Goal: Task Accomplishment & Management: Complete application form

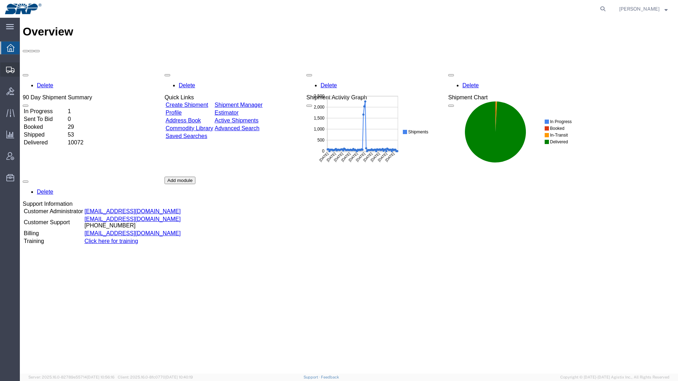
click at [6, 71] on div at bounding box center [10, 69] width 20 height 14
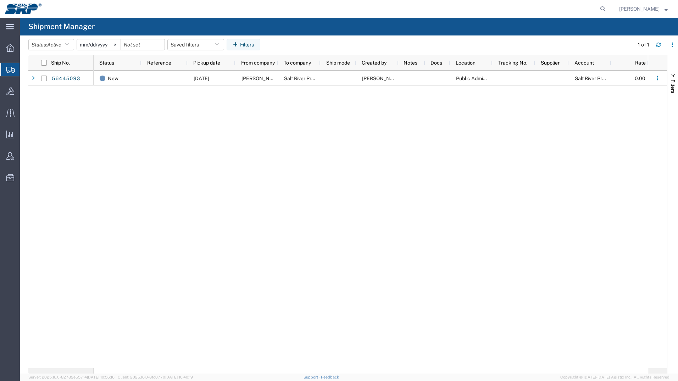
click at [0, 0] on span "Create Shipment" at bounding box center [0, 0] width 0 height 0
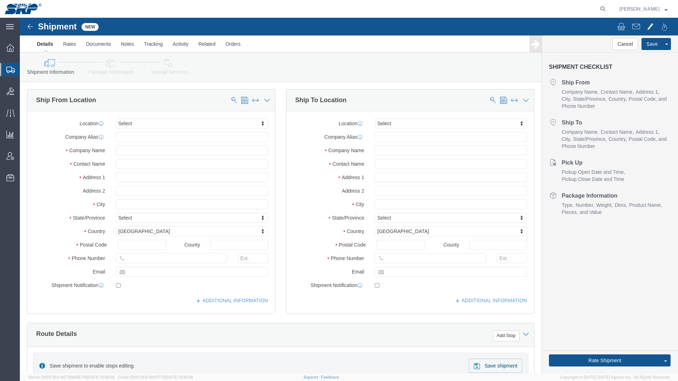
select select
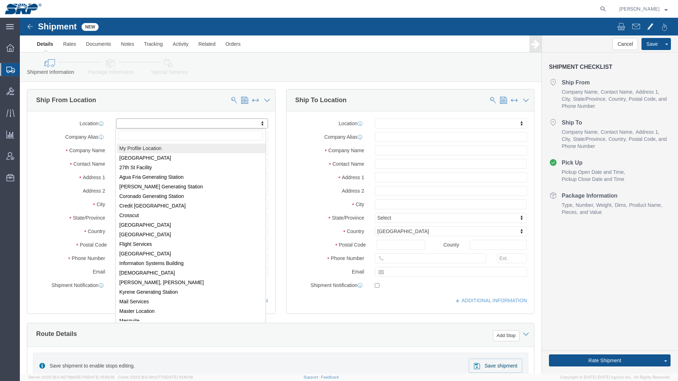
drag, startPoint x: 121, startPoint y: 104, endPoint x: 125, endPoint y: 104, distance: 4.3
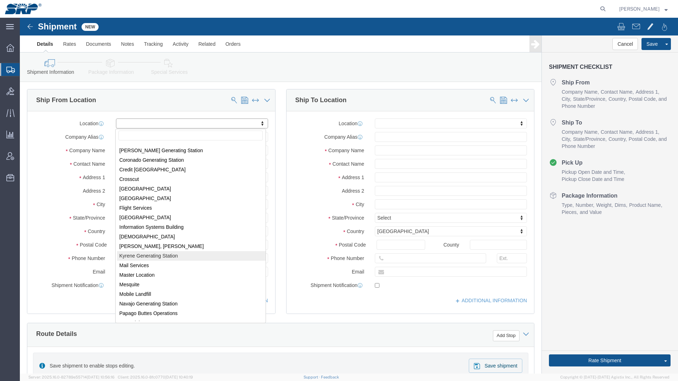
scroll to position [35, 0]
select select "54822"
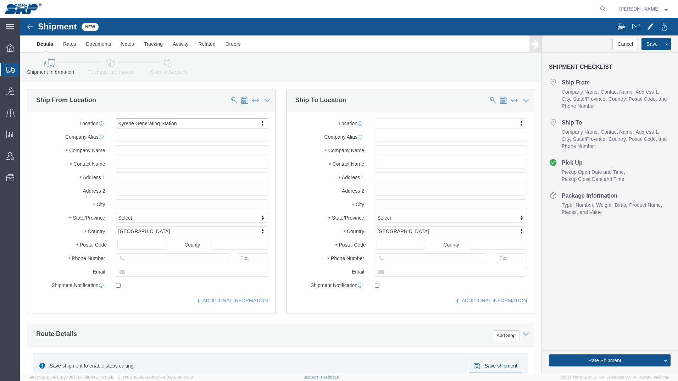
select select "AZ"
drag, startPoint x: 117, startPoint y: 117, endPoint x: 86, endPoint y: 118, distance: 30.9
click div "Company Alias"
click input "text"
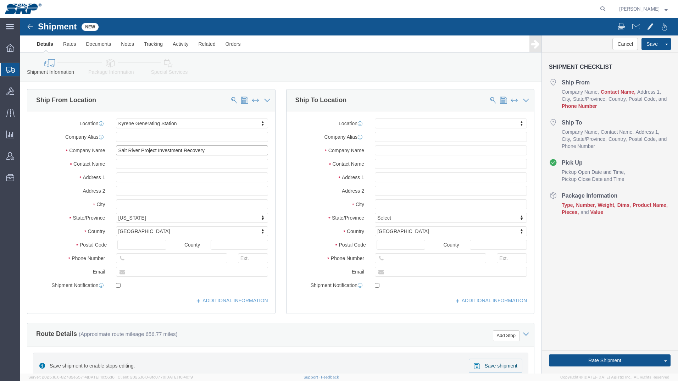
type input "Salt River Project Investment Recovery"
click input "text"
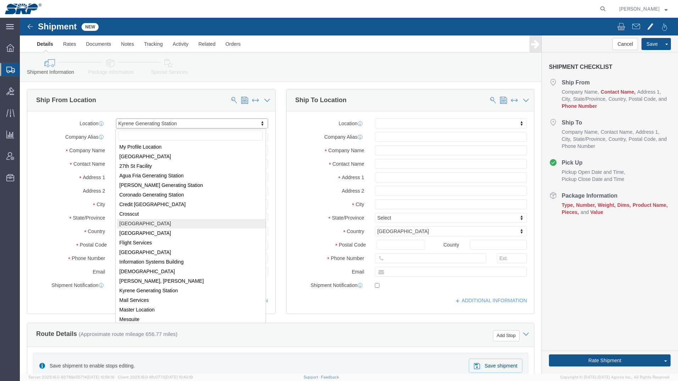
scroll to position [0, 0]
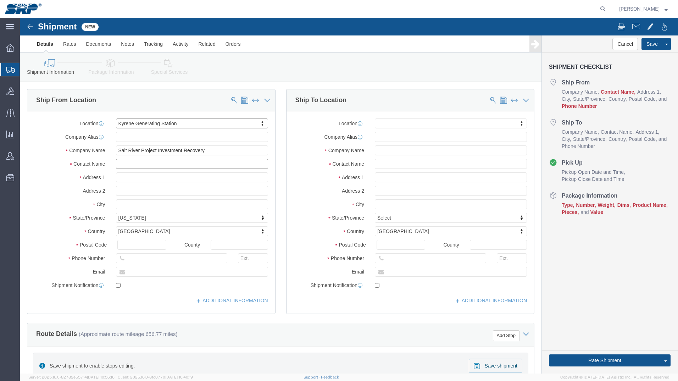
click input "text"
paste input "[PERSON_NAME]"
type input "[PERSON_NAME]"
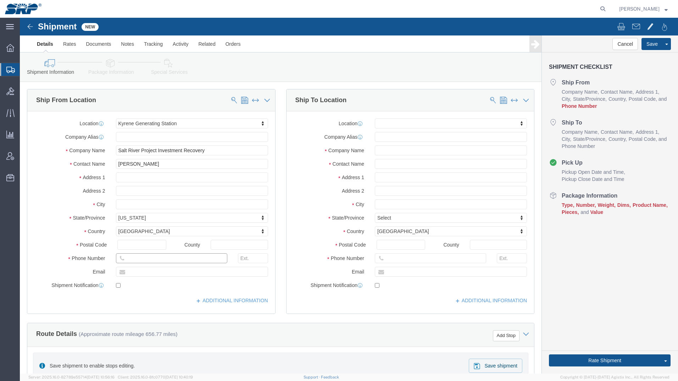
click input "text"
paste input "[PHONE_NUMBER]"
type input "[PHONE_NUMBER]"
click input "text"
paste input "Sweed Machinery Attn. [GEOGRAPHIC_DATA]"
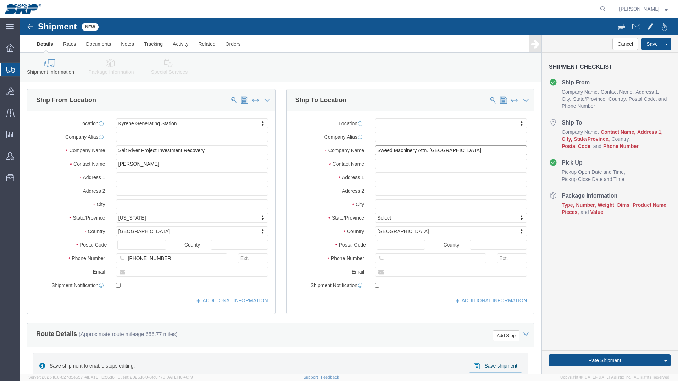
drag, startPoint x: 442, startPoint y: 135, endPoint x: 396, endPoint y: 134, distance: 46.1
click input "Sweed Machinery Attn. [GEOGRAPHIC_DATA]"
type input "Sweed Machinery Attn. [GEOGRAPHIC_DATA]"
click input "text"
paste input "Attn. [GEOGRAPHIC_DATA]"
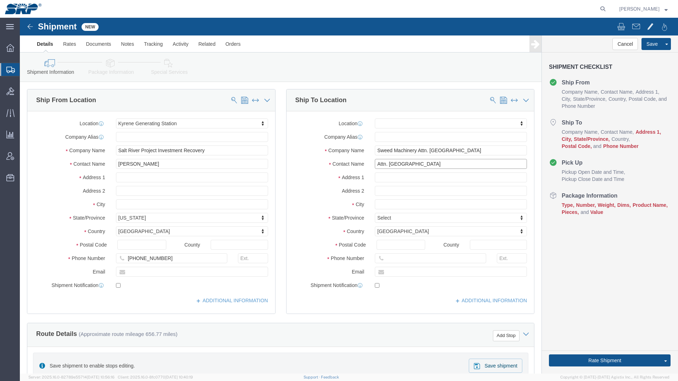
type input "Attn. [GEOGRAPHIC_DATA]"
click input "Sweed Machinery Attn. [GEOGRAPHIC_DATA]"
type input "Sweed Machinery"
click input "text"
paste input "[STREET_ADDRESS]"
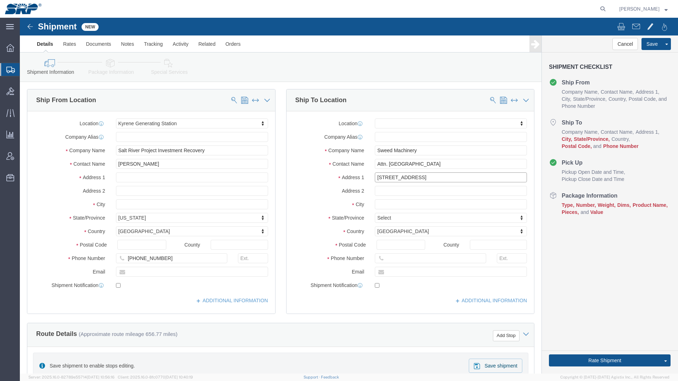
type input "[STREET_ADDRESS]"
click input "text"
type input "Gold Hill"
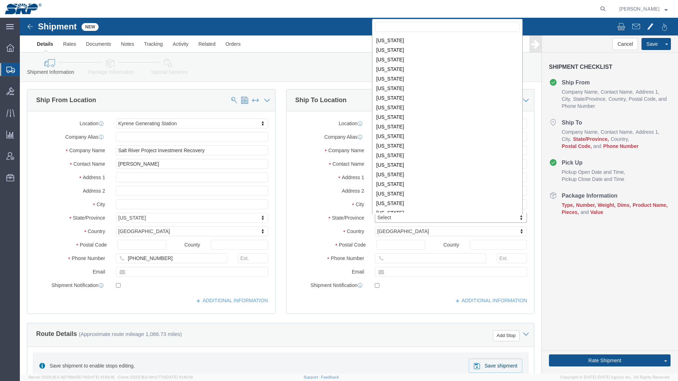
scroll to position [249, 0]
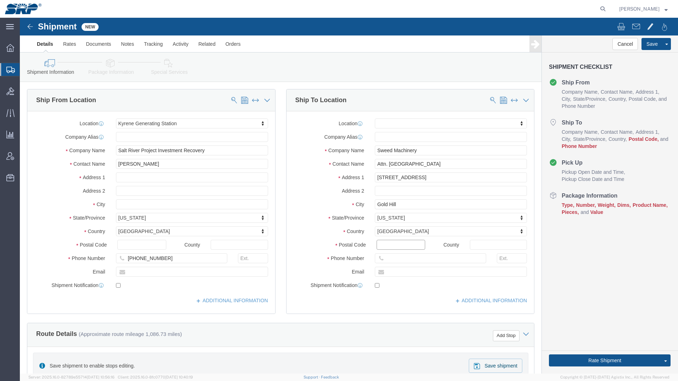
click input "Postal Code"
type input "97525"
click input "text"
paste input "[PHONE_NUMBER]"
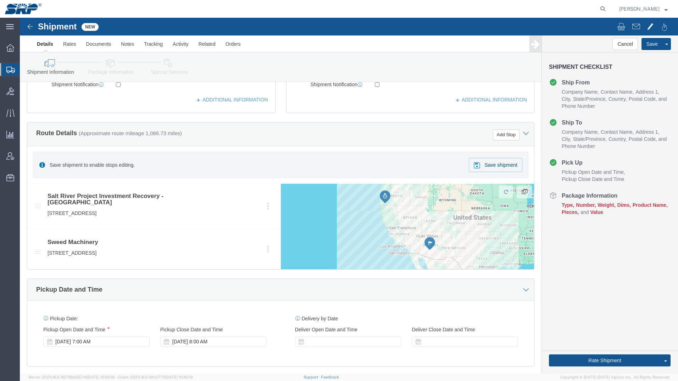
scroll to position [248, 0]
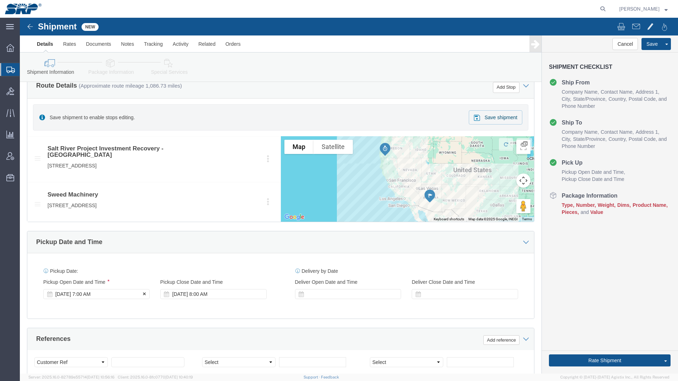
type input "[PHONE_NUMBER]"
click div "[DATE] 7:00 AM"
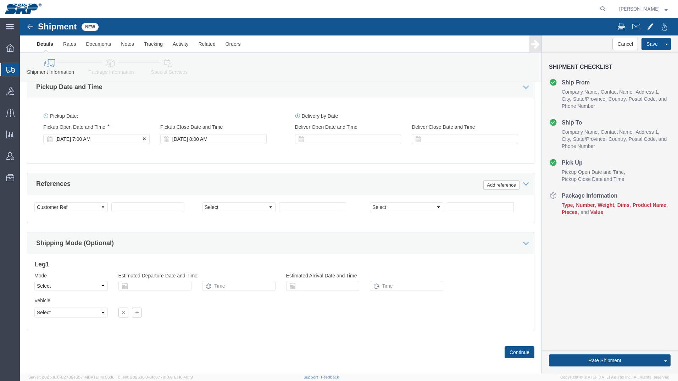
click div "Mode Select Air Less than Truckload Multi-Leg Ocean Freight Rail Small Parcel T…"
click div "[DATE] 8:00 AM"
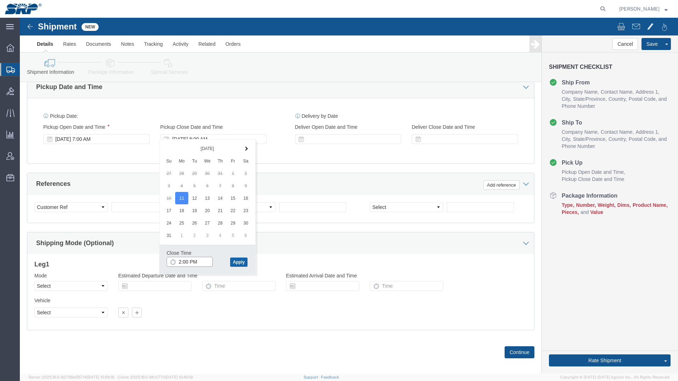
type input "2:00 PM"
click button "Apply"
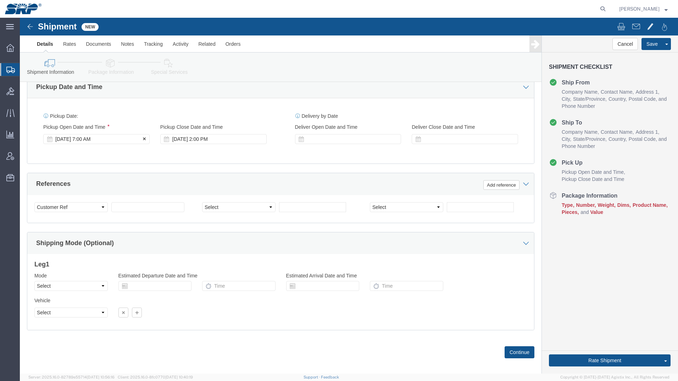
click div "[DATE] 7:00 AM"
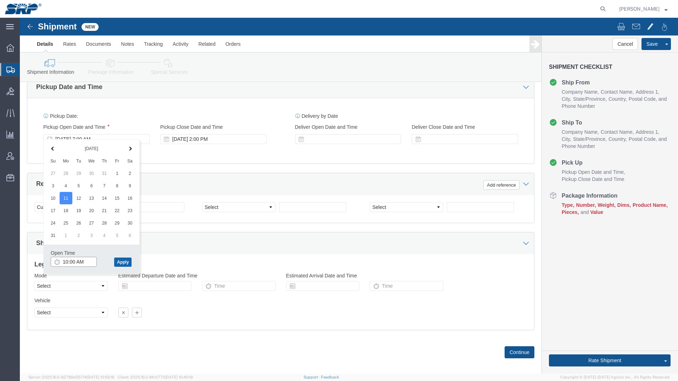
type input "10:00 AM"
click button "Apply"
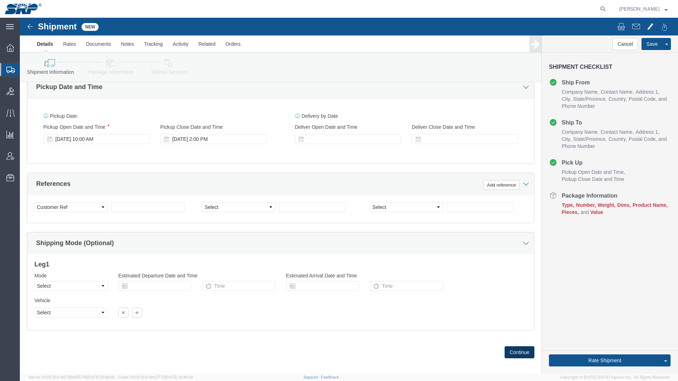
click button "Continue"
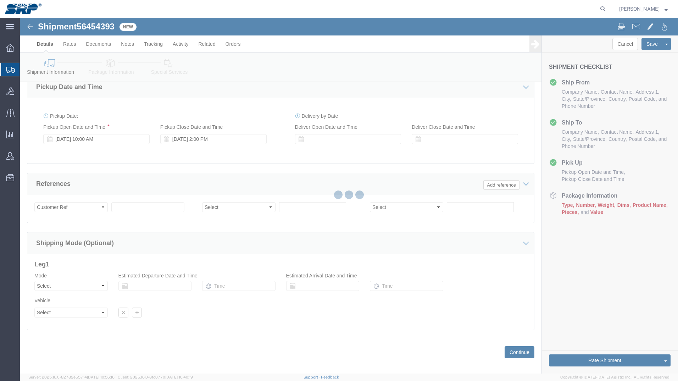
select select "54822"
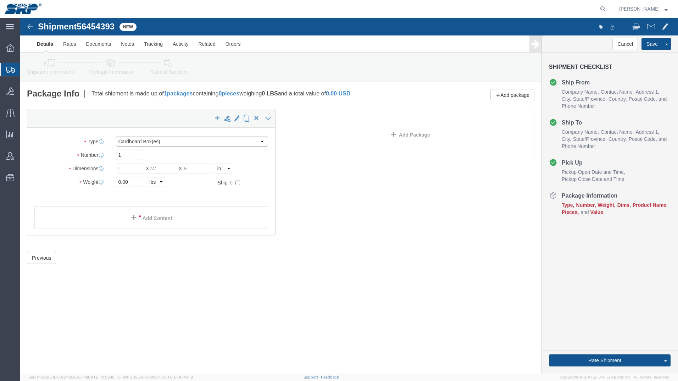
click select "Select Bale(s) Basket(s) Bolt(s) Bottle(s) Buckets Bulk Bundle(s) Can(s) Cardbo…"
select select "PSNS"
click select "Select Bale(s) Basket(s) Bolt(s) Bottle(s) Buckets Bulk Bundle(s) Can(s) Cardbo…"
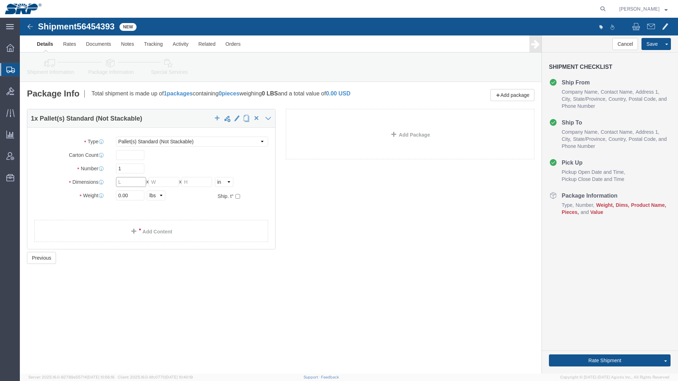
drag, startPoint x: 112, startPoint y: 164, endPoint x: 87, endPoint y: 161, distance: 24.7
click div "Dimensions Length x Width x Height Select cm ft in"
type input "24"
type input "23"
type input "11"
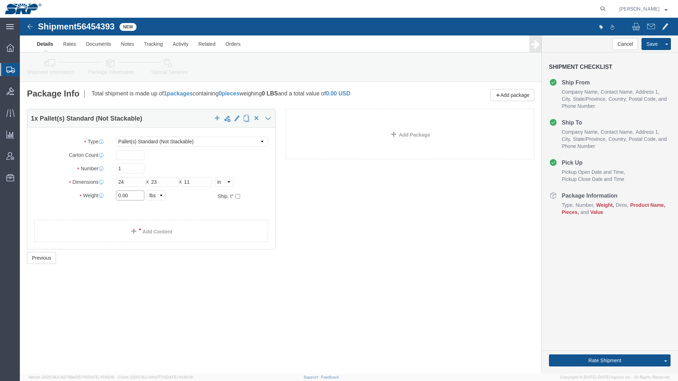
drag, startPoint x: 119, startPoint y: 177, endPoint x: 72, endPoint y: 176, distance: 46.8
click div "Weight 0.00 Select kgs lbs Ship. t°"
type input "262"
click link "Add Content"
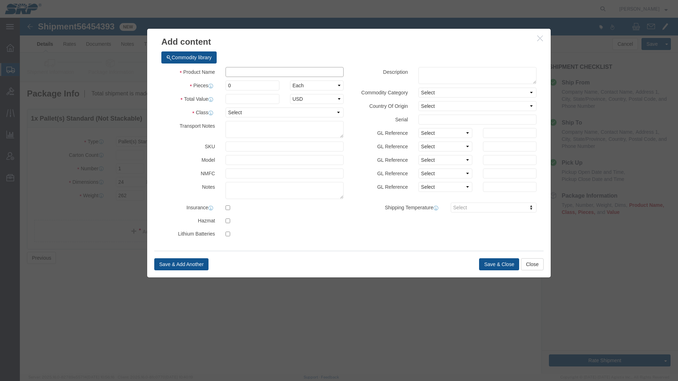
click input "text"
type input "Granulator Blades"
drag, startPoint x: 231, startPoint y: 68, endPoint x: 113, endPoint y: 62, distance: 118.5
click div "Add content Commodity library Product Name Granulator Blades Pieces 0 Select Ba…"
type input "1"
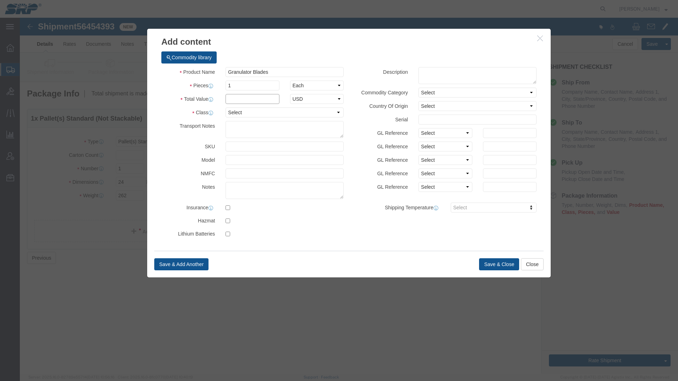
click input "text"
type input "2000"
click select "Select 50 55 60 65 70 85 92.5 100 125 175 250 300 400"
select select "70"
click select "Select 50 55 60 65 70 85 92.5 100 125 175 250 300 400"
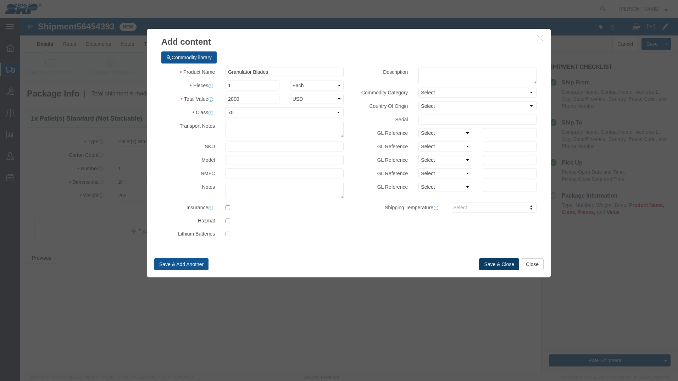
click button "Save & Close"
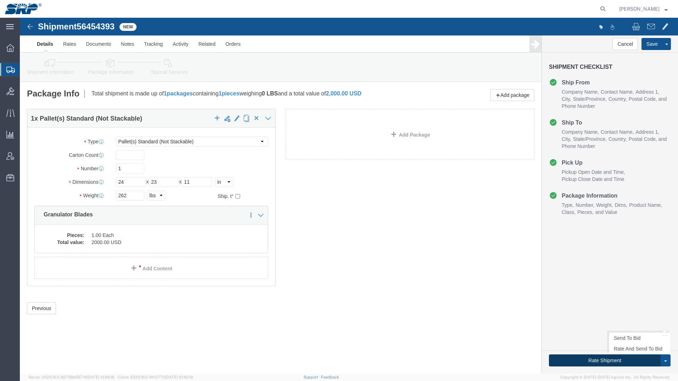
click button "Rate Shipment"
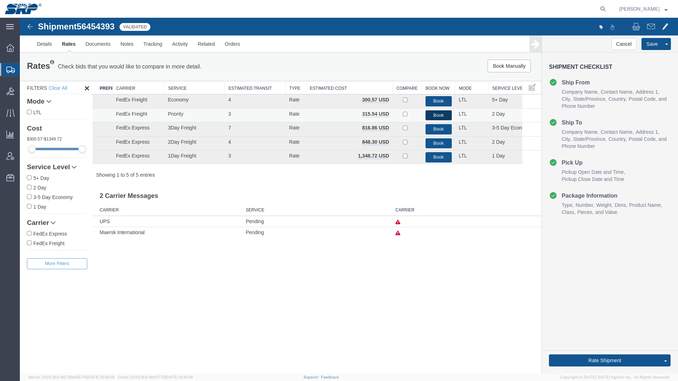
click at [440, 114] on button "Book" at bounding box center [438, 115] width 26 height 10
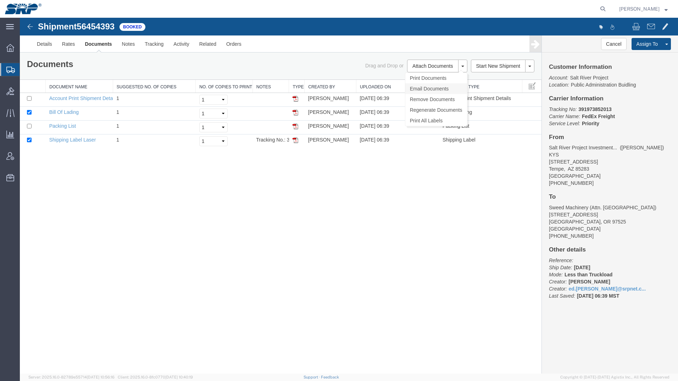
click at [420, 87] on link "Email Documents" at bounding box center [436, 88] width 62 height 11
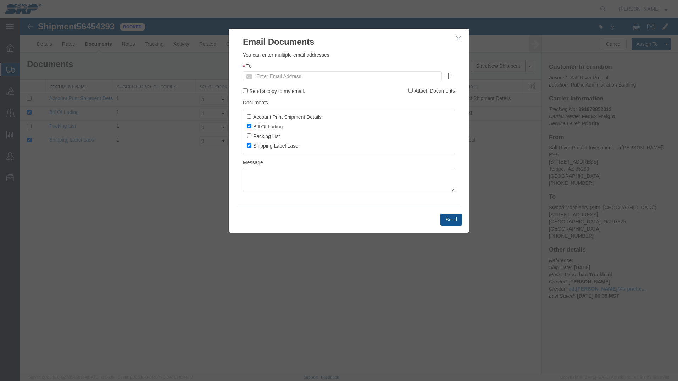
click at [275, 71] on ul "Enter Email Address" at bounding box center [342, 76] width 199 height 10
type input "ed.s"
click at [451, 219] on button "Send" at bounding box center [451, 219] width 22 height 12
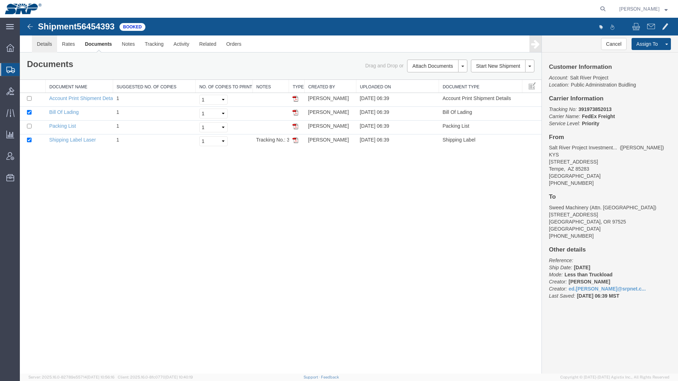
click at [44, 46] on link "Details" at bounding box center [44, 43] width 25 height 17
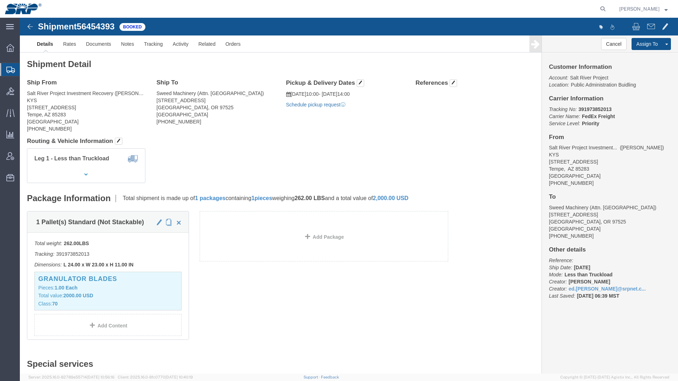
click link "Schedule pickup request"
click at [9, 69] on icon at bounding box center [10, 70] width 9 height 6
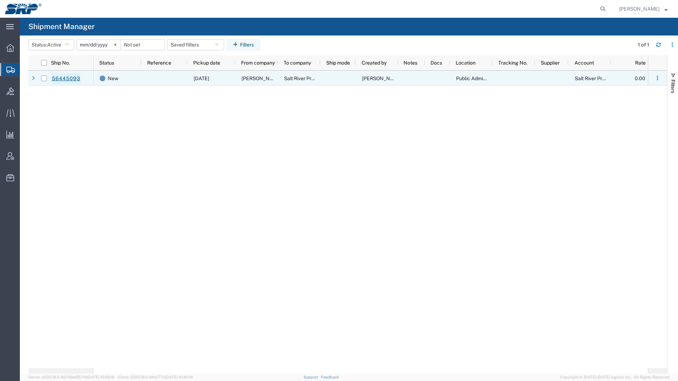
click at [63, 77] on link "56445093" at bounding box center [65, 78] width 29 height 11
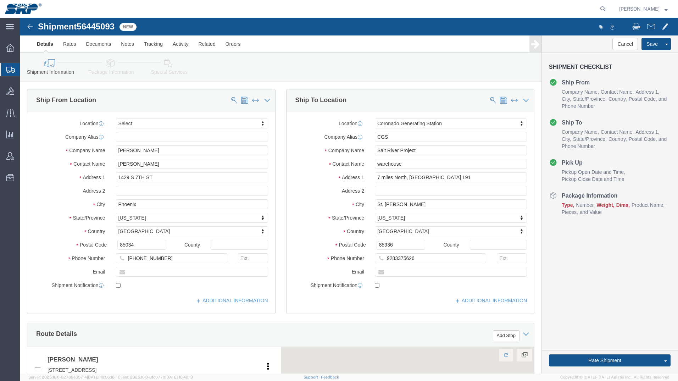
select select
select select "54827"
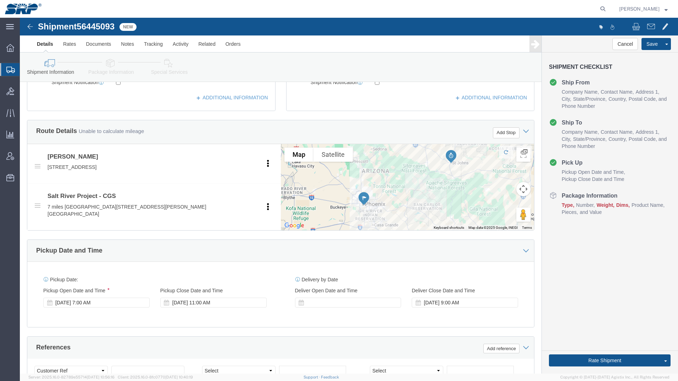
scroll to position [213, 0]
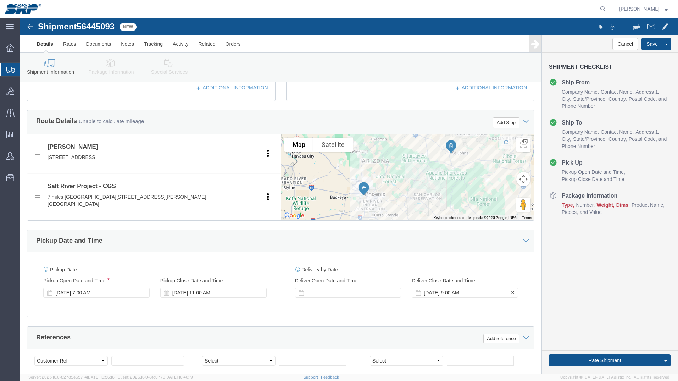
click div "[DATE] 9:00 AM"
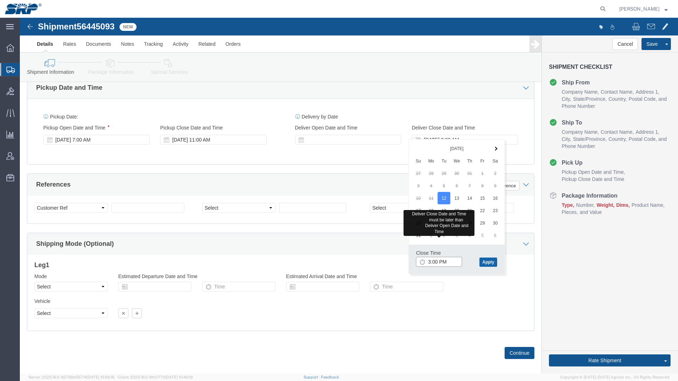
type input "3:00 PM"
click button "Apply"
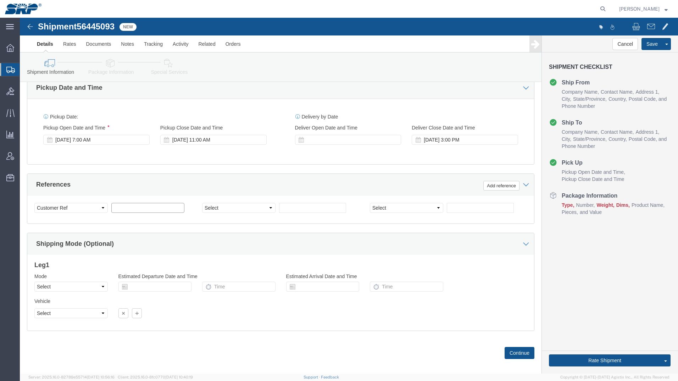
click input "text"
type input "4500344600"
click button "Continue"
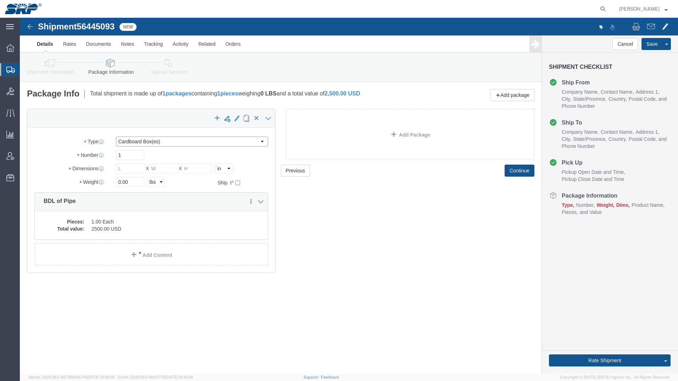
click select "Select Bale(s) Basket(s) Bolt(s) Bottle(s) Buckets Bulk Bundle(s) Can(s) Cardbo…"
select select "BNDL"
click select "Select Bale(s) Basket(s) Bolt(s) Bottle(s) Buckets Bulk Bundle(s) Can(s) Cardbo…"
drag, startPoint x: 117, startPoint y: 151, endPoint x: 29, endPoint y: 147, distance: 87.2
click div "Dimensions Length x Width x Height Select cm ft in"
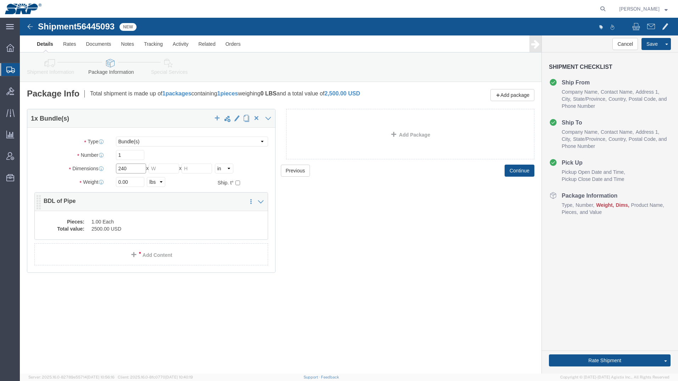
type input "240"
type input "4"
drag, startPoint x: 115, startPoint y: 159, endPoint x: 106, endPoint y: 162, distance: 9.0
click div "Package Type Select Bale(s) Basket(s) Bolt(s) Bottle(s) Buckets Bulk Bundle(s) …"
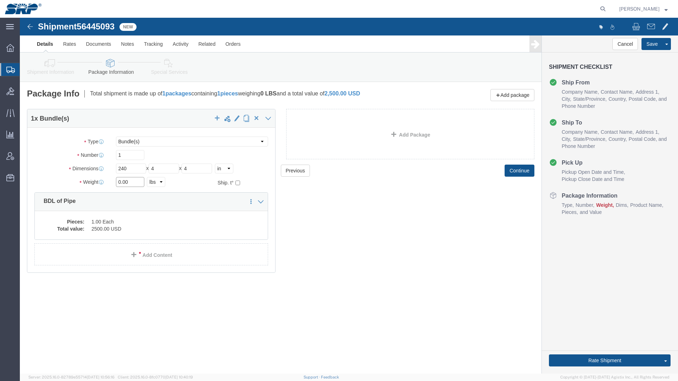
drag, startPoint x: 118, startPoint y: 166, endPoint x: 33, endPoint y: 157, distance: 85.6
click div "Package Type Select Bale(s) Basket(s) Bolt(s) Bottle(s) Buckets Bulk Bundle(s) …"
type input "110"
click button "Continue"
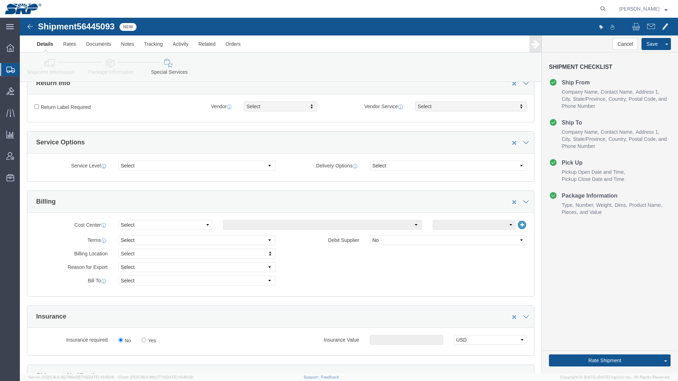
scroll to position [213, 0]
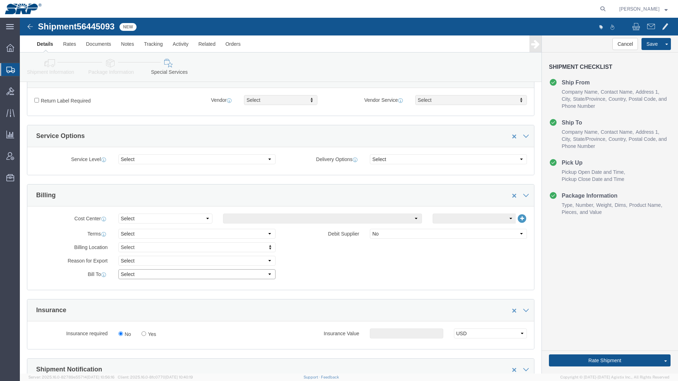
click select "Select Recipient Account Sender/Shipper Third Party Account"
select select "RCPN"
click select "Select Recipient Account Sender/Shipper Third Party Account"
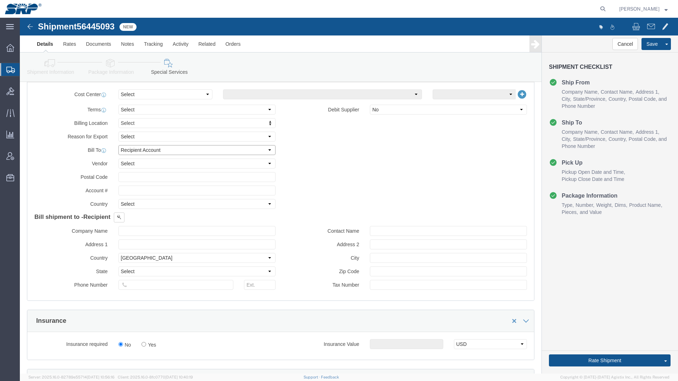
scroll to position [354, 0]
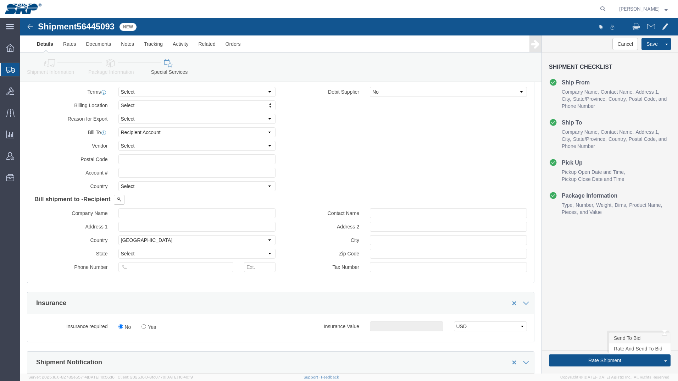
click link "Send To Bid"
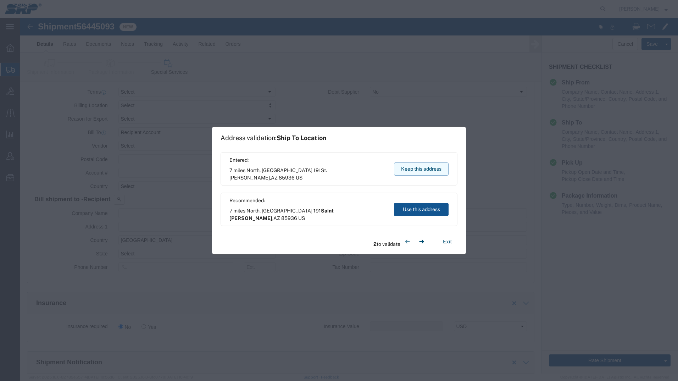
click at [422, 166] on button "Keep this address" at bounding box center [421, 168] width 55 height 13
click at [411, 166] on button "Keep this address" at bounding box center [421, 168] width 55 height 13
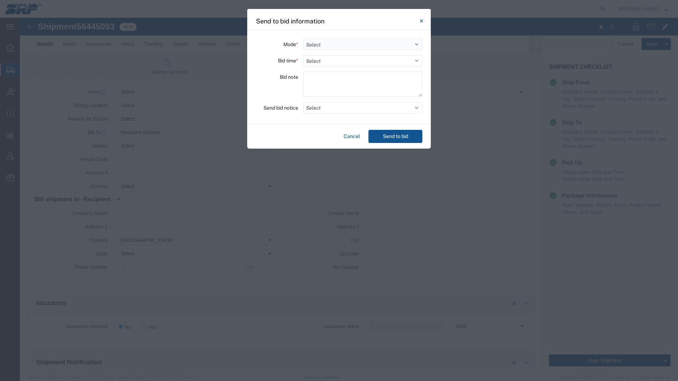
click at [330, 44] on select "Select Small Parcel Truckload Air Rail Less than Truckload Ocean Freight Multi-…" at bounding box center [362, 44] width 119 height 11
select select "TL"
click at [303, 39] on select "Select Small Parcel Truckload Air Rail Less than Truckload Ocean Freight Multi-…" at bounding box center [362, 44] width 119 height 11
click at [328, 60] on select "Select 30 Min (Rush) 1 Hour (Rush) 2 Hours (Rush) 4 Hours (Rush) 8 Hours (Rush)…" at bounding box center [362, 60] width 119 height 11
select select "8"
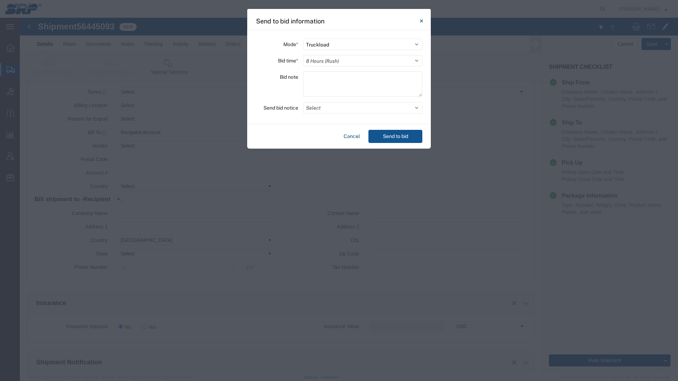
click at [303, 55] on select "Select 30 Min (Rush) 1 Hour (Rush) 2 Hours (Rush) 4 Hours (Rush) 8 Hours (Rush)…" at bounding box center [362, 60] width 119 height 11
click at [351, 137] on button "Cancel" at bounding box center [352, 136] width 22 height 13
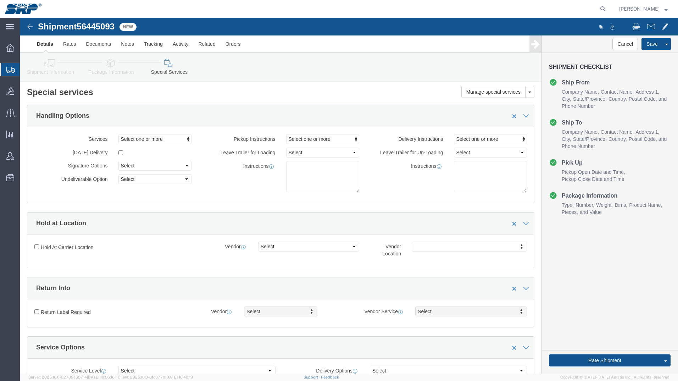
scroll to position [0, 0]
click link "Shipment Information"
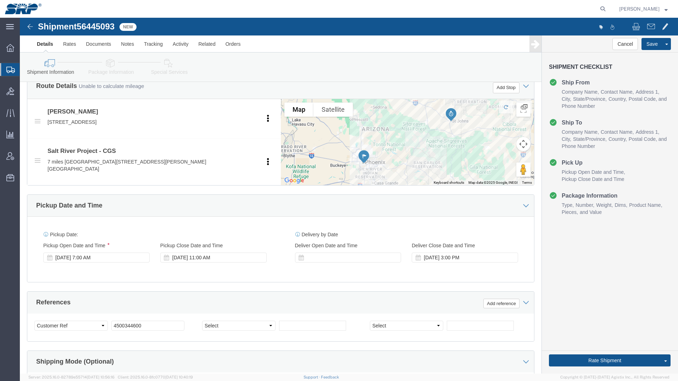
scroll to position [248, 0]
click link "Send To Bid"
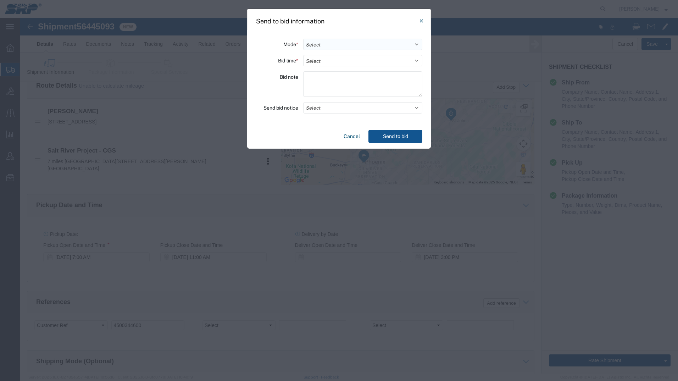
click at [353, 44] on select "Select Small Parcel Truckload Air Rail Less than Truckload Ocean Freight Multi-…" at bounding box center [362, 44] width 119 height 11
select select "TL"
click at [303, 39] on select "Select Small Parcel Truckload Air Rail Less than Truckload Ocean Freight Multi-…" at bounding box center [362, 44] width 119 height 11
click at [329, 60] on select "Select 30 Min (Rush) 1 Hour (Rush) 2 Hours (Rush) 4 Hours (Rush) 8 Hours (Rush)…" at bounding box center [362, 60] width 119 height 11
select select "8"
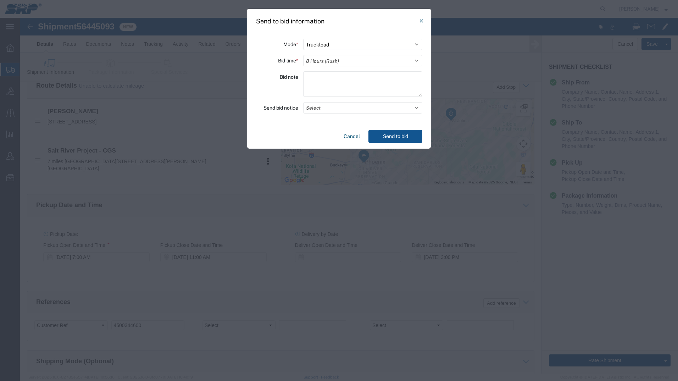
click at [303, 55] on select "Select 30 Min (Rush) 1 Hour (Rush) 2 Hours (Rush) 4 Hours (Rush) 8 Hours (Rush)…" at bounding box center [362, 60] width 119 height 11
click at [325, 79] on textarea at bounding box center [362, 84] width 119 height 26
click at [341, 107] on button "Select" at bounding box center [362, 107] width 119 height 11
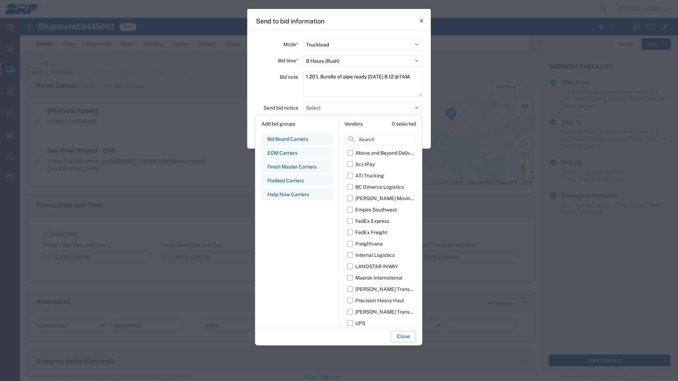
click at [349, 281] on label "Maersk International" at bounding box center [381, 277] width 69 height 11
click at [0, 0] on input "Maersk International" at bounding box center [0, 0] width 0 height 0
click at [403, 338] on button "Close" at bounding box center [403, 336] width 25 height 11
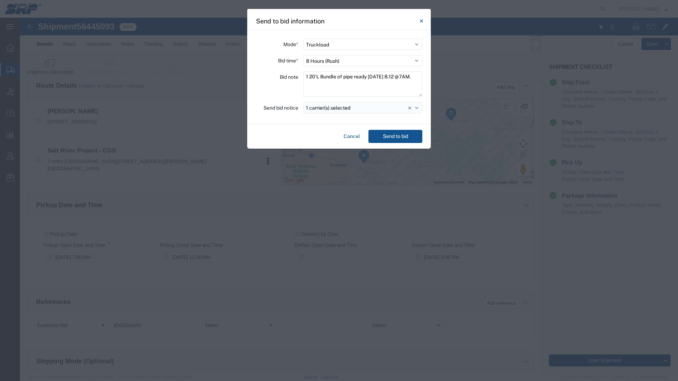
click at [387, 108] on button "1 carrier(s) selected" at bounding box center [362, 107] width 119 height 11
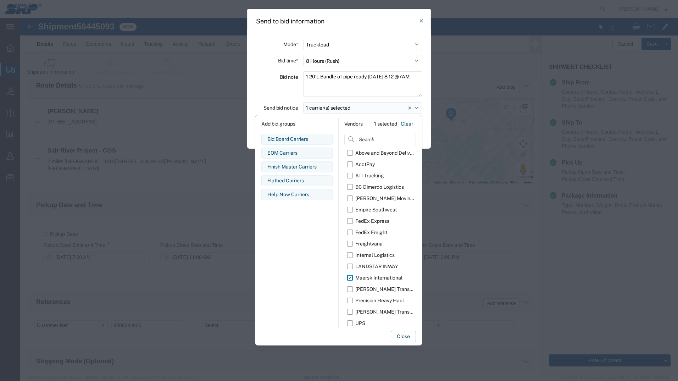
click at [387, 108] on button "1 carrier(s) selected" at bounding box center [362, 107] width 119 height 11
click at [402, 335] on button "Close" at bounding box center [403, 336] width 25 height 11
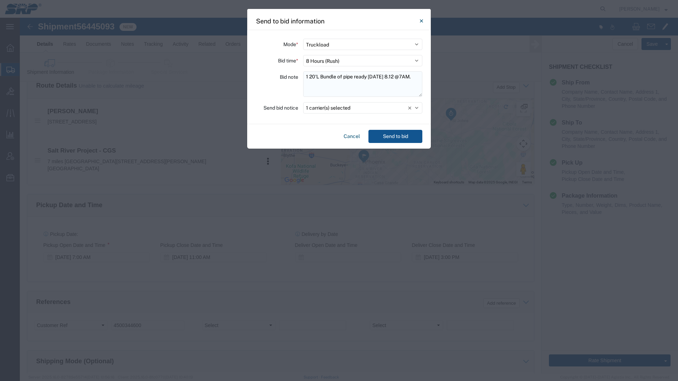
click at [307, 86] on textarea "1 20'L Bundle of pipe ready [DATE] 8.12 @7AM." at bounding box center [362, 84] width 119 height 26
click at [418, 77] on textarea "1 20'L Bundle of pipe ready [DATE] 8.12 @7AM." at bounding box center [362, 84] width 119 height 26
type textarea "1 20'L Bundle of pipe ready [DATE] 8.12 @7AM. Need delivery by 3PM."
click at [390, 137] on button "Send to bid" at bounding box center [395, 136] width 54 height 13
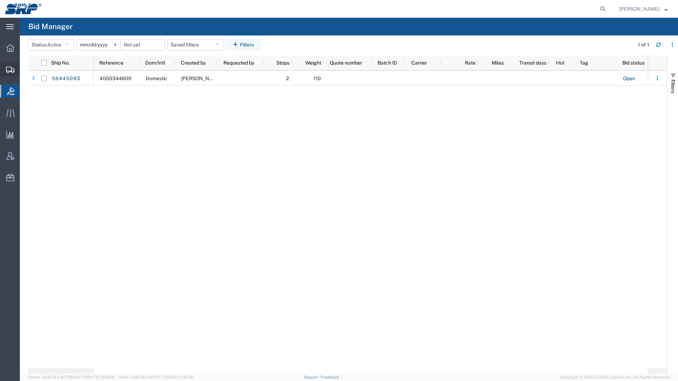
click at [7, 68] on icon at bounding box center [10, 70] width 9 height 6
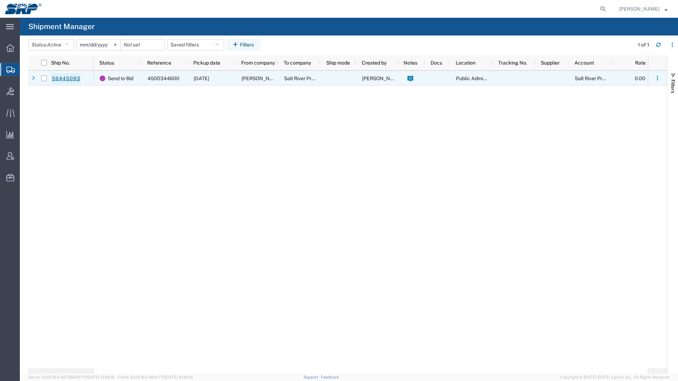
click at [63, 77] on link "56445093" at bounding box center [65, 78] width 29 height 11
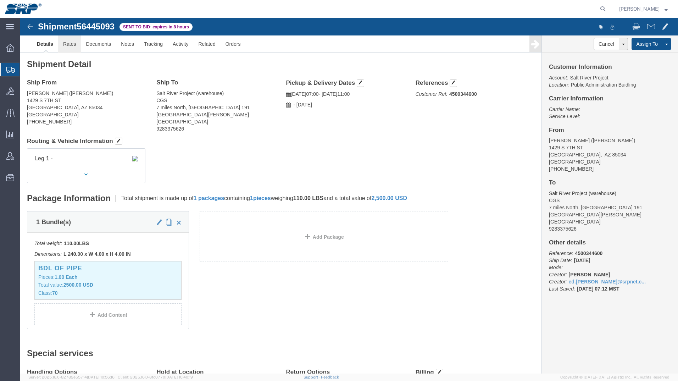
click link "Rates"
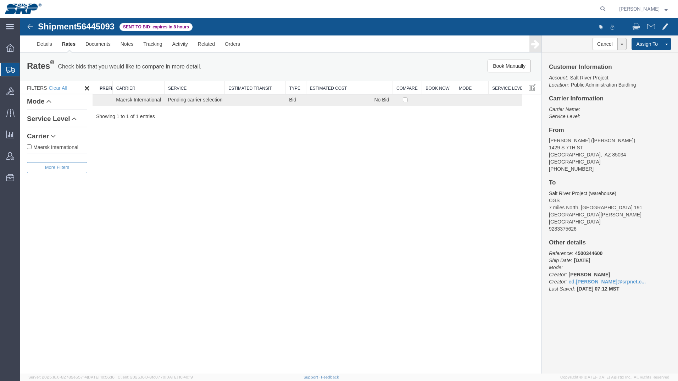
click at [10, 73] on div at bounding box center [10, 69] width 20 height 13
